Goal: Transaction & Acquisition: Subscribe to service/newsletter

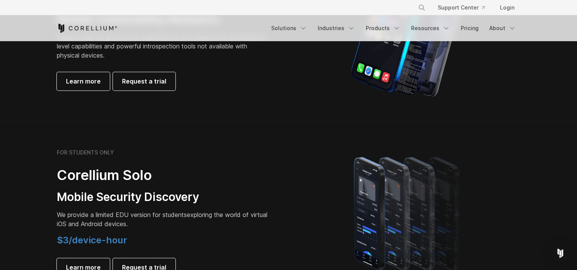
scroll to position [457, 0]
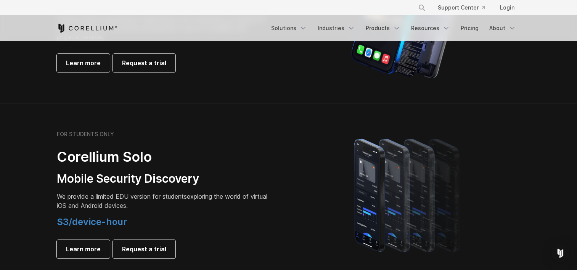
click at [194, 175] on h3 "Mobile Security Discovery" at bounding box center [163, 178] width 213 height 14
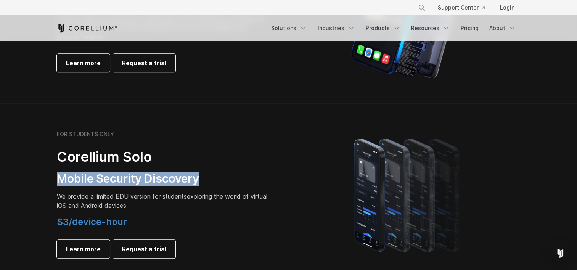
click at [194, 175] on h3 "Mobile Security Discovery" at bounding box center [163, 178] width 213 height 14
drag, startPoint x: 194, startPoint y: 175, endPoint x: 198, endPoint y: 189, distance: 15.2
click at [198, 189] on div "FOR STUDENTS ONLY Corellium Solo Mobile Security Discovery We provide a limited…" at bounding box center [163, 194] width 213 height 127
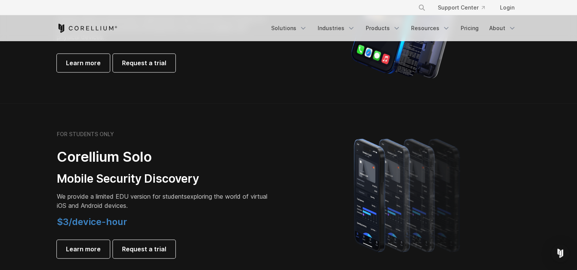
click at [199, 199] on p "We provide a limited EDU version for students exploring the world of virtual iO…" at bounding box center [163, 201] width 213 height 18
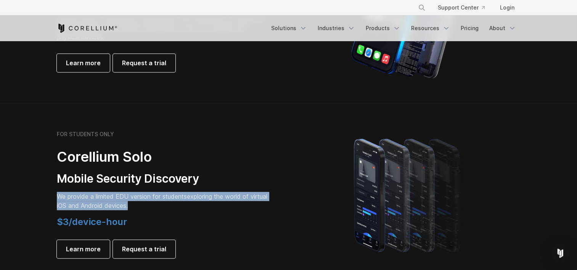
click at [199, 200] on p "We provide a limited EDU version for students exploring the world of virtual iO…" at bounding box center [163, 201] width 213 height 18
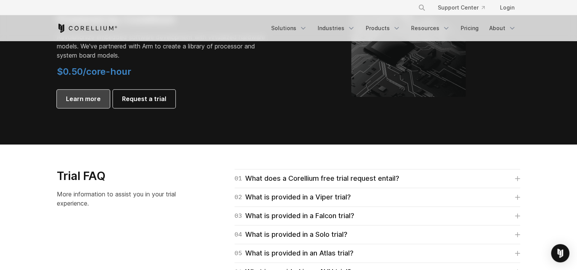
scroll to position [1029, 0]
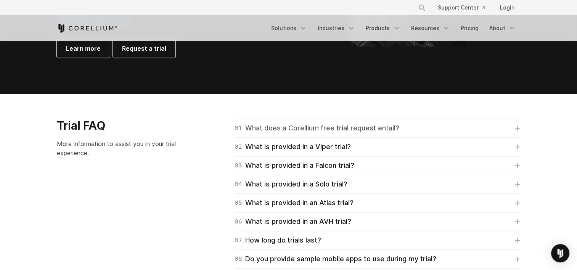
click at [260, 132] on div "01 What does a Corellium free trial request entail?" at bounding box center [316, 128] width 165 height 11
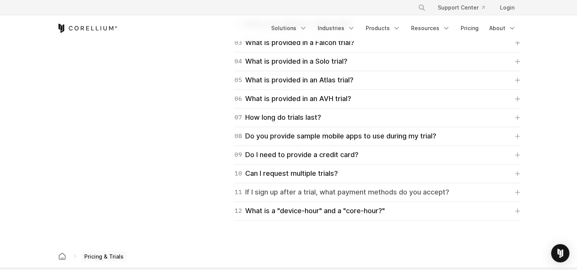
scroll to position [1219, 0]
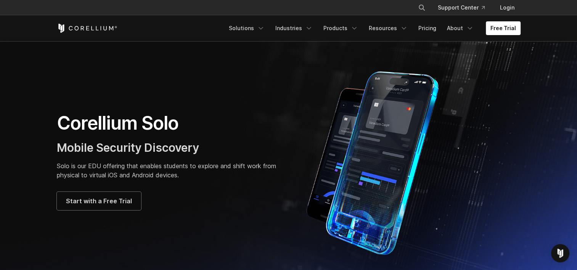
click at [142, 168] on p "Solo is our EDU offering that enables students to explore and shift work from p…" at bounding box center [169, 170] width 224 height 18
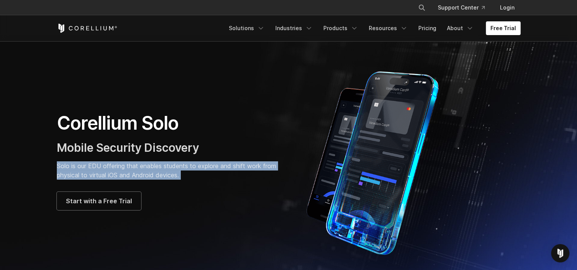
click at [142, 168] on p "Solo is our EDU offering that enables students to explore and shift work from p…" at bounding box center [169, 170] width 224 height 18
click at [142, 171] on p "Solo is our EDU offering that enables students to explore and shift work from p…" at bounding box center [169, 170] width 224 height 18
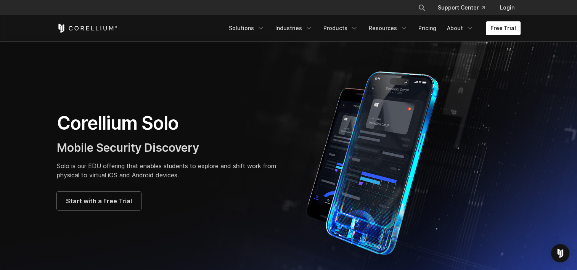
click at [152, 166] on p "Solo is our EDU offering that enables students to explore and shift work from p…" at bounding box center [169, 170] width 224 height 18
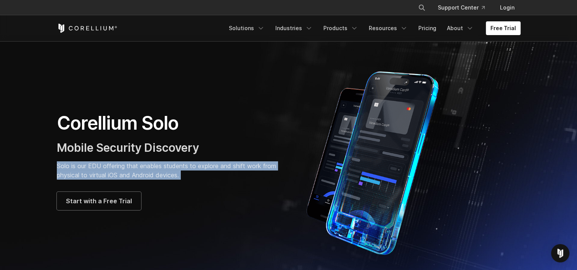
click at [152, 166] on p "Solo is our EDU offering that enables students to explore and shift work from p…" at bounding box center [169, 170] width 224 height 18
drag, startPoint x: 152, startPoint y: 166, endPoint x: 149, endPoint y: 171, distance: 5.8
click at [149, 171] on p "Solo is our EDU offering that enables students to explore and shift work from p…" at bounding box center [169, 170] width 224 height 18
click at [195, 166] on p "Solo is our EDU offering that enables students to explore and shift work from p…" at bounding box center [169, 170] width 224 height 18
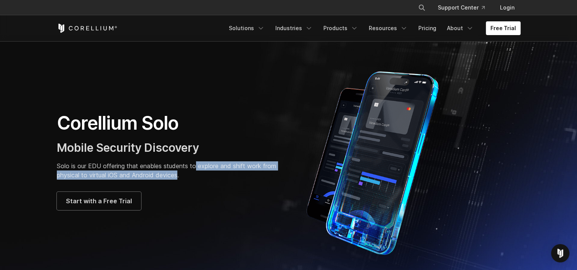
drag, startPoint x: 212, startPoint y: 164, endPoint x: 180, endPoint y: 175, distance: 34.0
click at [180, 175] on p "Solo is our EDU offering that enables students to explore and shift work from p…" at bounding box center [169, 170] width 224 height 18
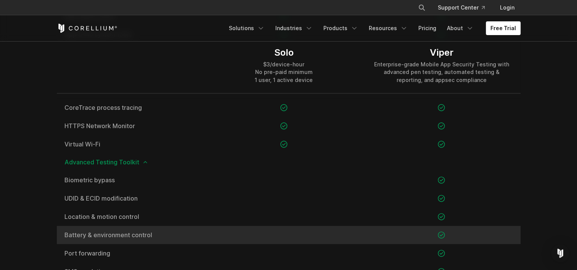
scroll to position [724, 0]
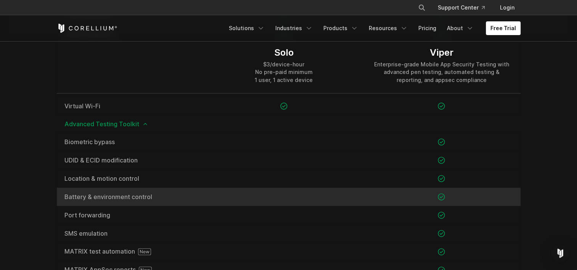
click at [134, 196] on span "Battery & environment control" at bounding box center [130, 197] width 133 height 6
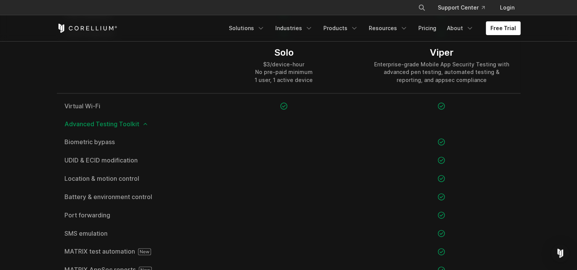
click at [146, 123] on icon at bounding box center [145, 124] width 6 height 6
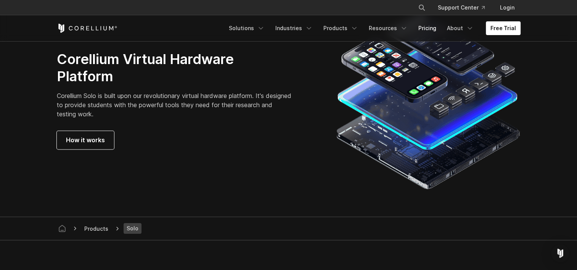
scroll to position [1029, 0]
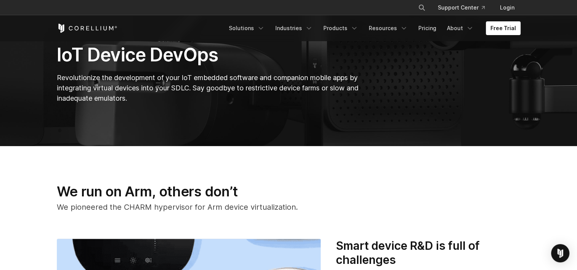
scroll to position [114, 0]
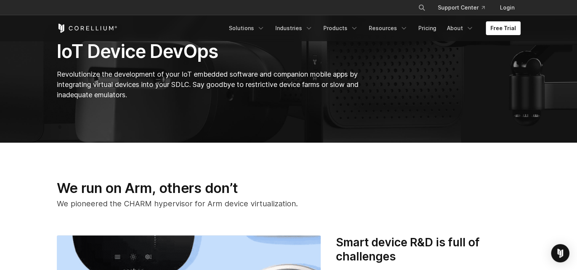
click at [373, 255] on h3 "Smart device R&D is full of challenges" at bounding box center [428, 249] width 184 height 29
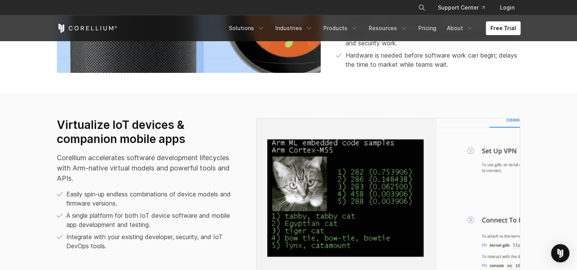
scroll to position [419, 0]
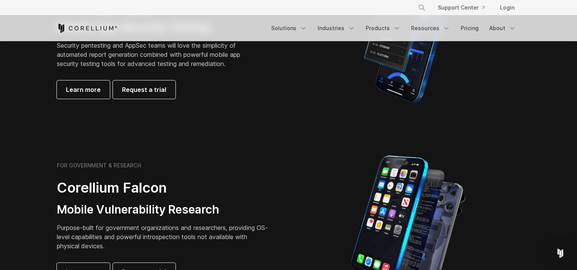
scroll to position [267, 0]
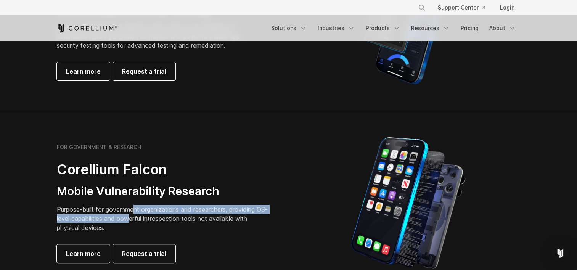
drag, startPoint x: 136, startPoint y: 212, endPoint x: 143, endPoint y: 218, distance: 9.7
click at [143, 218] on p "Purpose-built for government organizations and researchers, providing OS-level …" at bounding box center [163, 218] width 213 height 27
click at [143, 220] on p "Purpose-built for government organizations and researchers, providing OS-level …" at bounding box center [163, 218] width 213 height 27
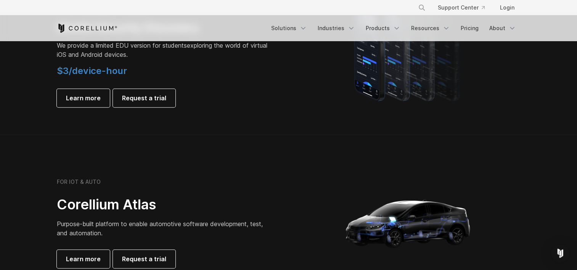
scroll to position [648, 0]
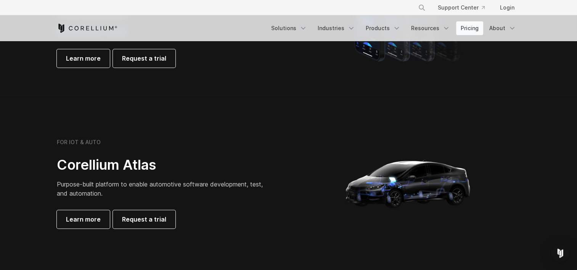
click at [476, 26] on link "Pricing" at bounding box center [469, 28] width 27 height 14
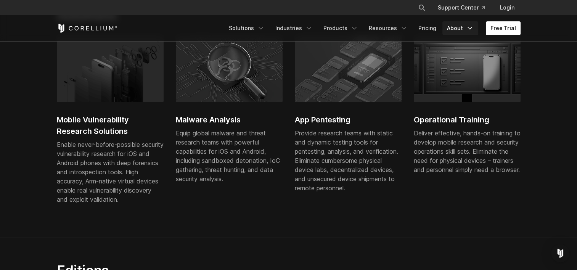
scroll to position [533, 0]
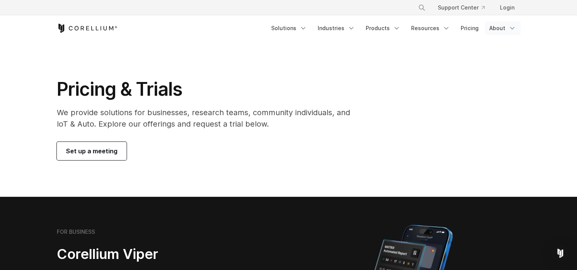
click at [498, 31] on link "About" at bounding box center [502, 28] width 36 height 14
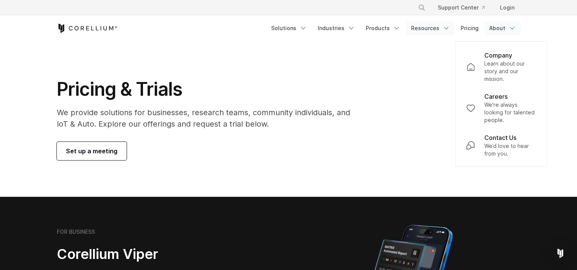
click at [450, 29] on icon "Navigation Menu" at bounding box center [446, 28] width 8 height 8
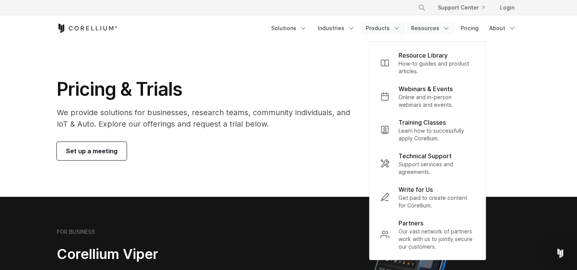
click at [405, 30] on link "Products" at bounding box center [383, 28] width 44 height 14
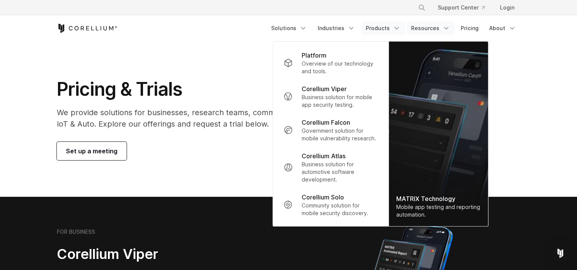
click at [418, 29] on link "Resources" at bounding box center [430, 28] width 48 height 14
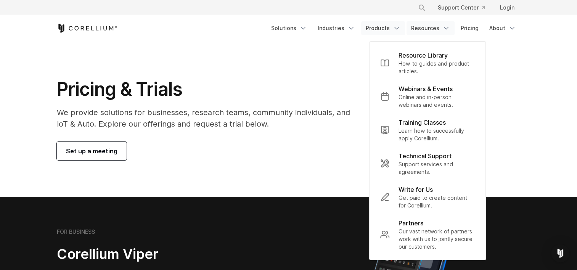
click at [396, 30] on icon "Navigation Menu" at bounding box center [396, 28] width 8 height 8
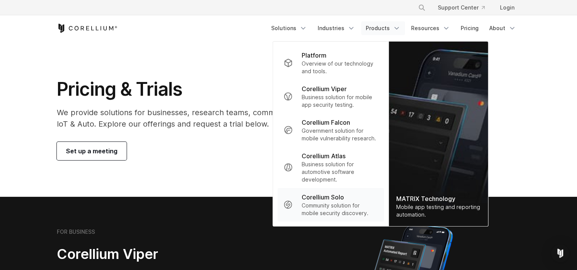
click at [329, 198] on p "Corellium Solo" at bounding box center [322, 196] width 42 height 9
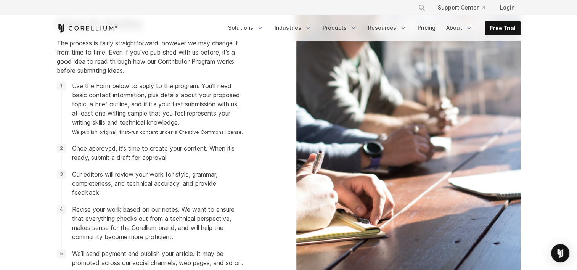
scroll to position [800, 0]
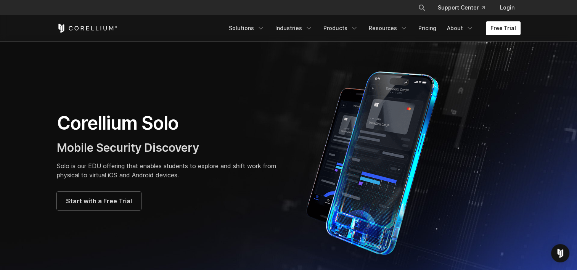
scroll to position [76, 0]
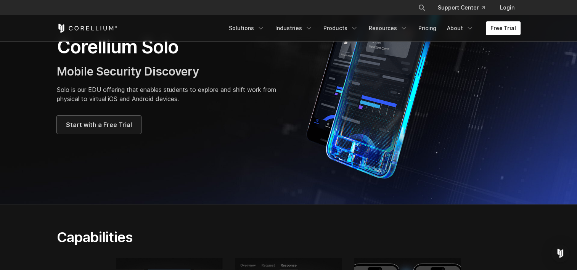
click at [127, 123] on span "Start with a Free Trial" at bounding box center [99, 124] width 66 height 9
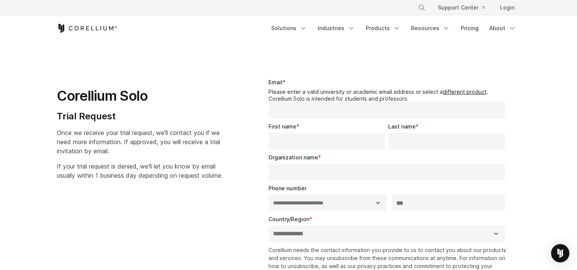
select select "**"
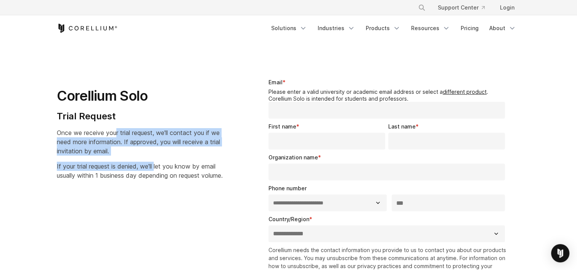
drag, startPoint x: 0, startPoint y: 0, endPoint x: 156, endPoint y: 163, distance: 225.8
click at [156, 163] on div "Corellium Solo Trial Request Once we receive your trial request, we'll contact …" at bounding box center [149, 126] width 184 height 108
click at [156, 163] on span "If your trial request is denied, we'll let you know by email usually within 1 b…" at bounding box center [140, 170] width 166 height 17
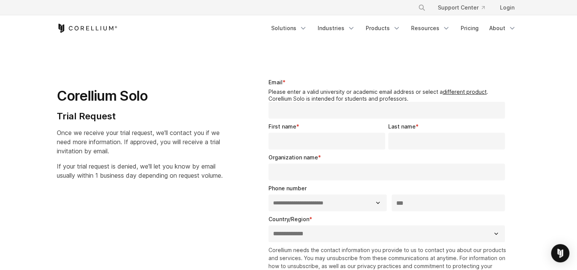
click at [305, 91] on legend "Please enter a valid university or academic email address or select a different…" at bounding box center [388, 94] width 240 height 13
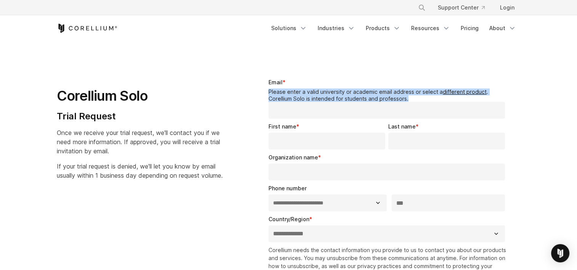
drag, startPoint x: 305, startPoint y: 91, endPoint x: 296, endPoint y: 94, distance: 9.9
click at [296, 94] on legend "Please enter a valid university or academic email address or select a different…" at bounding box center [388, 94] width 240 height 13
click at [291, 92] on legend "Please enter a valid university or academic email address or select a different…" at bounding box center [388, 94] width 240 height 13
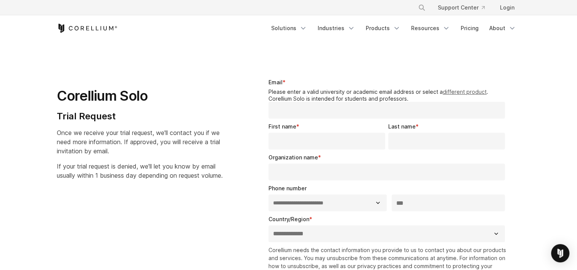
click at [446, 90] on link "different product" at bounding box center [464, 91] width 44 height 6
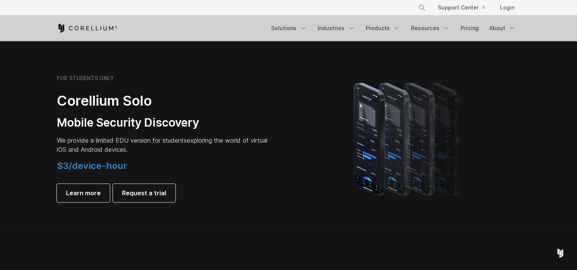
scroll to position [495, 0]
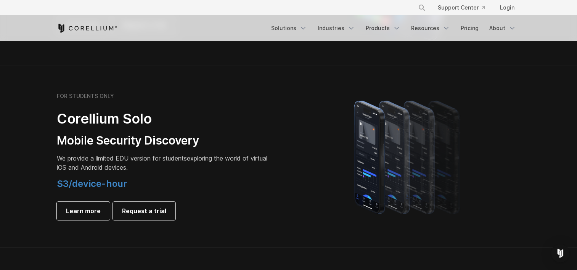
click at [117, 140] on h3 "Mobile Security Discovery" at bounding box center [163, 140] width 213 height 14
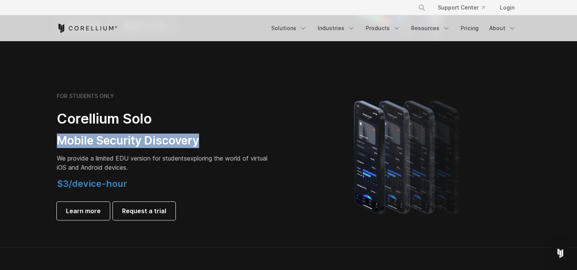
click at [117, 140] on h3 "Mobile Security Discovery" at bounding box center [163, 140] width 213 height 14
drag, startPoint x: 117, startPoint y: 140, endPoint x: 90, endPoint y: 167, distance: 38.3
click at [87, 146] on h3 "Mobile Security Discovery" at bounding box center [163, 140] width 213 height 14
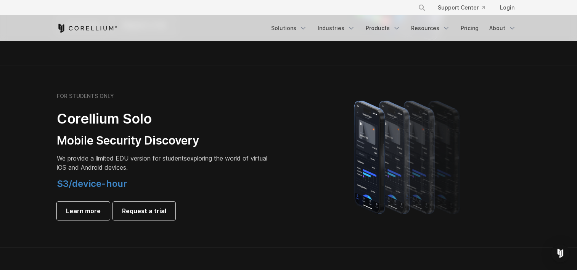
click at [94, 179] on span "$3/device-hour" at bounding box center [92, 183] width 70 height 11
drag, startPoint x: 94, startPoint y: 179, endPoint x: 85, endPoint y: 164, distance: 17.4
click at [85, 164] on p "We provide a limited EDU version for students exploring the world of virtual iO…" at bounding box center [163, 163] width 213 height 18
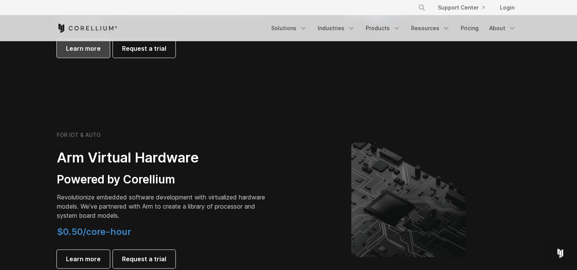
scroll to position [838, 0]
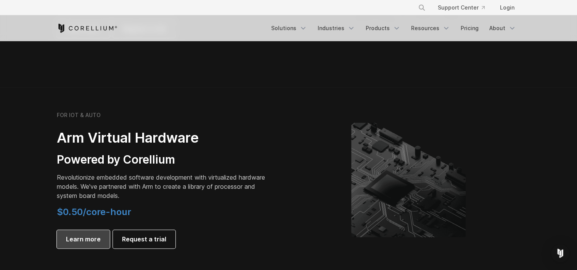
click at [85, 237] on span "Learn more" at bounding box center [83, 238] width 35 height 9
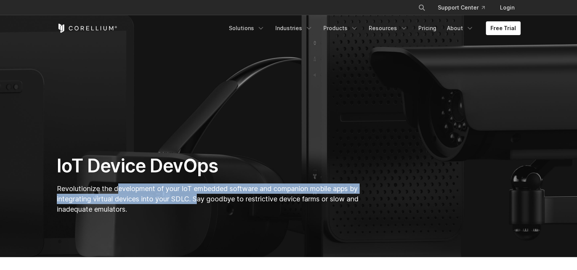
drag, startPoint x: 227, startPoint y: 194, endPoint x: 232, endPoint y: 194, distance: 5.3
click at [232, 194] on span "Revolutionize the development of your IoT embedded software and companion mobil…" at bounding box center [207, 198] width 301 height 29
click at [232, 194] on p "Revolutionize the development of your IoT embedded software and companion mobil…" at bounding box center [209, 198] width 304 height 31
click at [199, 194] on span "Revolutionize the development of your IoT embedded software and companion mobil…" at bounding box center [207, 198] width 301 height 29
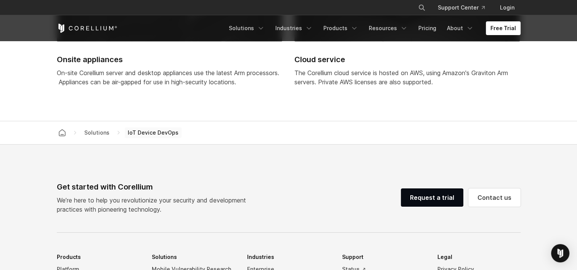
scroll to position [1981, 0]
